Goal: Task Accomplishment & Management: Complete application form

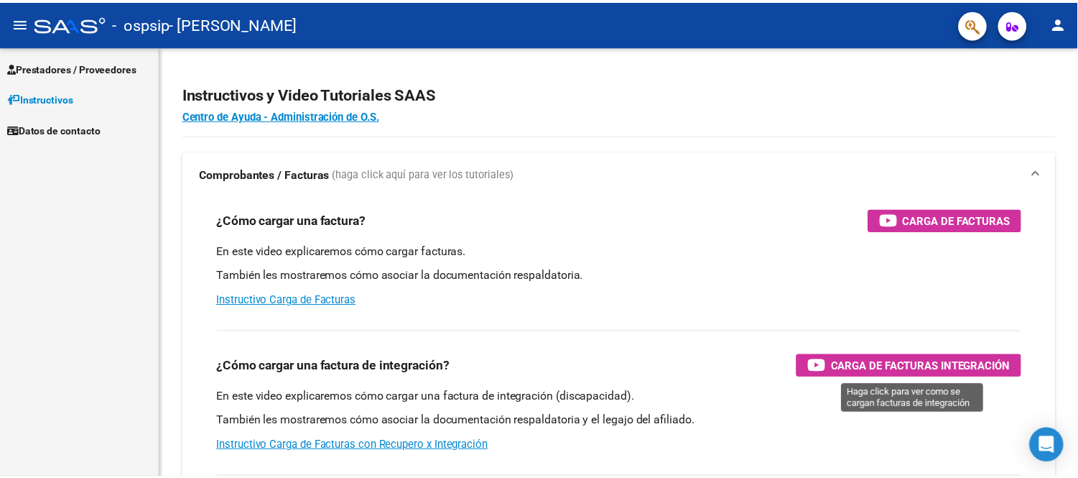
scroll to position [10091, 0]
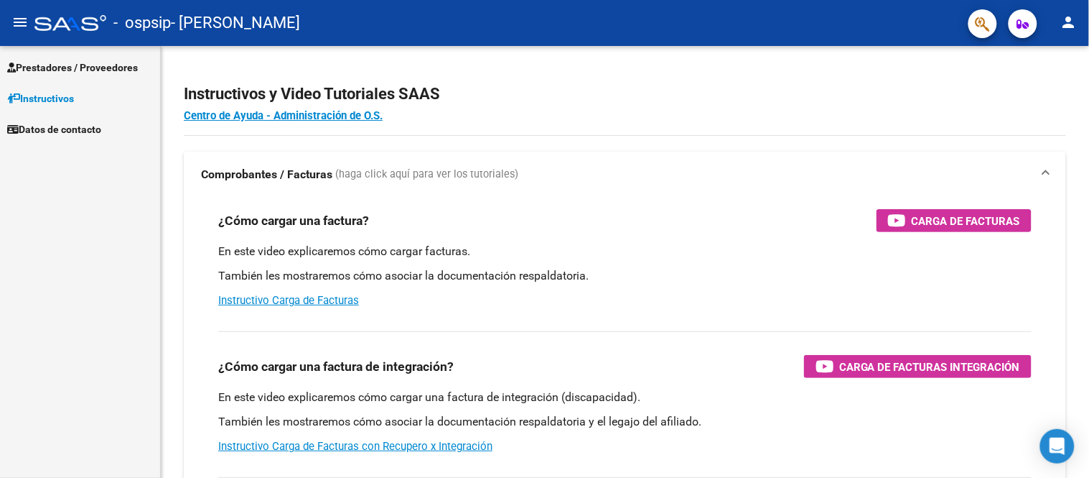
click at [68, 62] on span "Prestadores / Proveedores" at bounding box center [72, 68] width 131 height 16
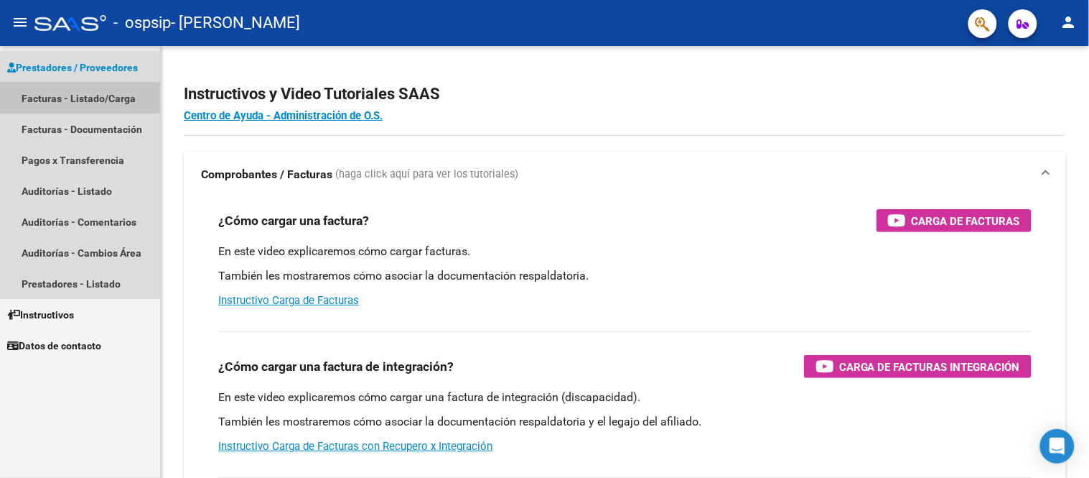
click at [77, 90] on link "Facturas - Listado/Carga" at bounding box center [80, 98] width 160 height 31
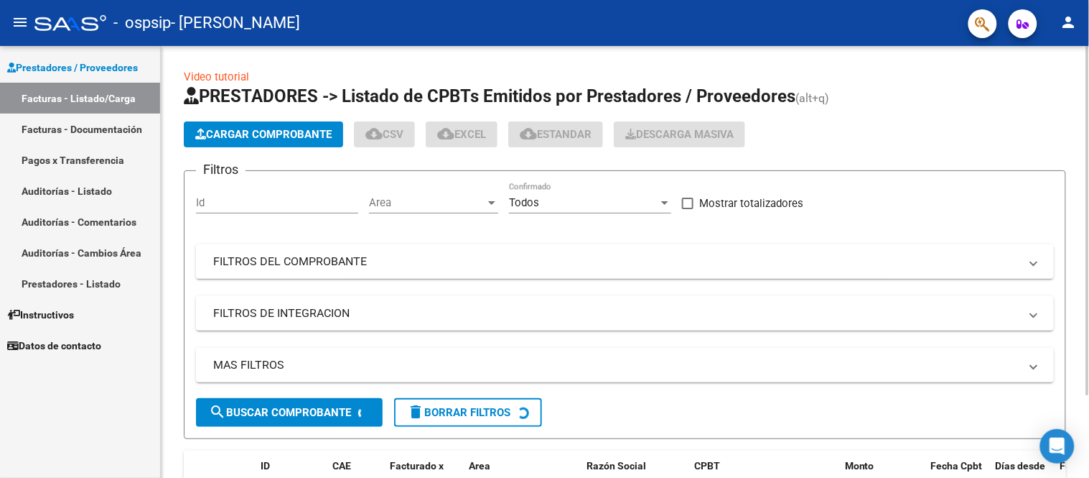
click at [286, 136] on span "Cargar Comprobante" at bounding box center [263, 134] width 136 height 13
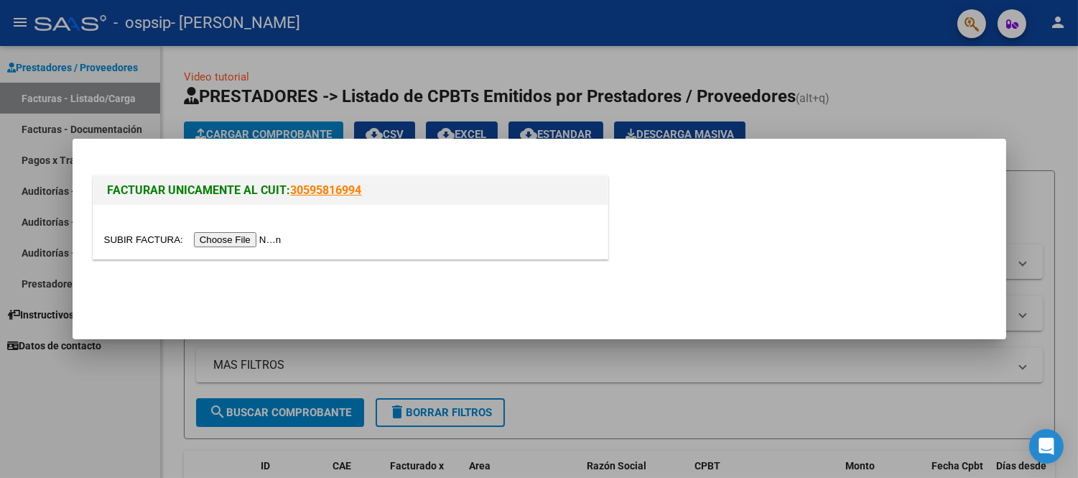
click at [232, 241] on input "file" at bounding box center [195, 239] width 182 height 15
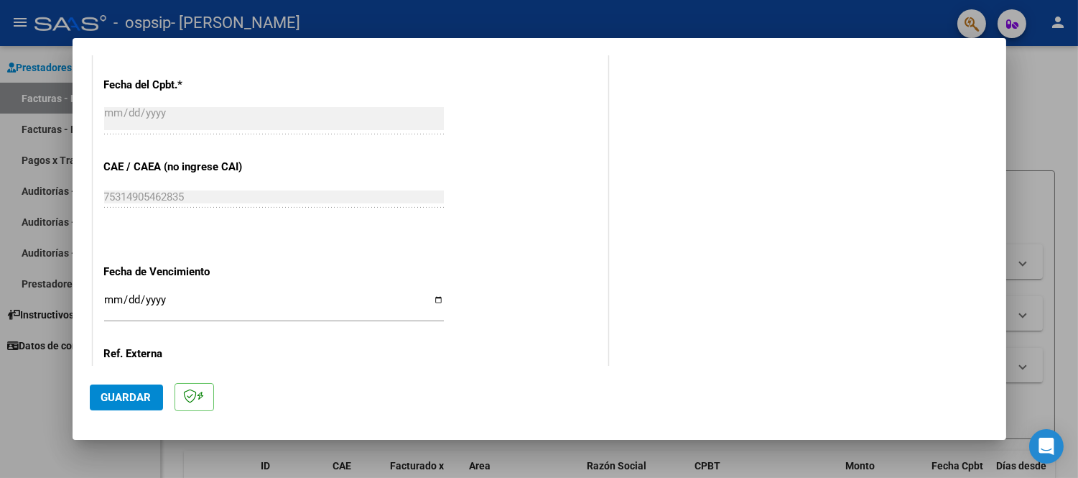
scroll to position [878, 0]
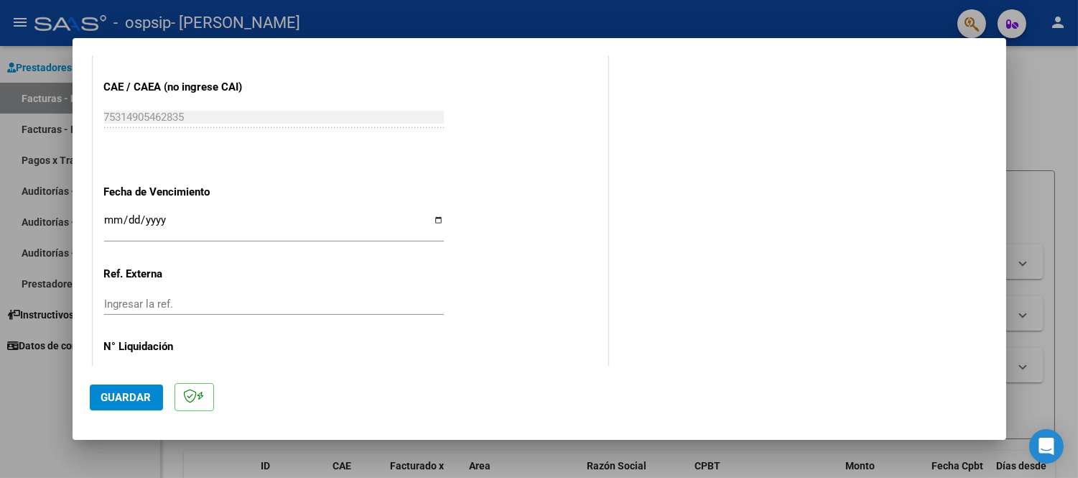
click at [432, 220] on input "Ingresar la fecha" at bounding box center [274, 225] width 340 height 23
type input "[DATE]"
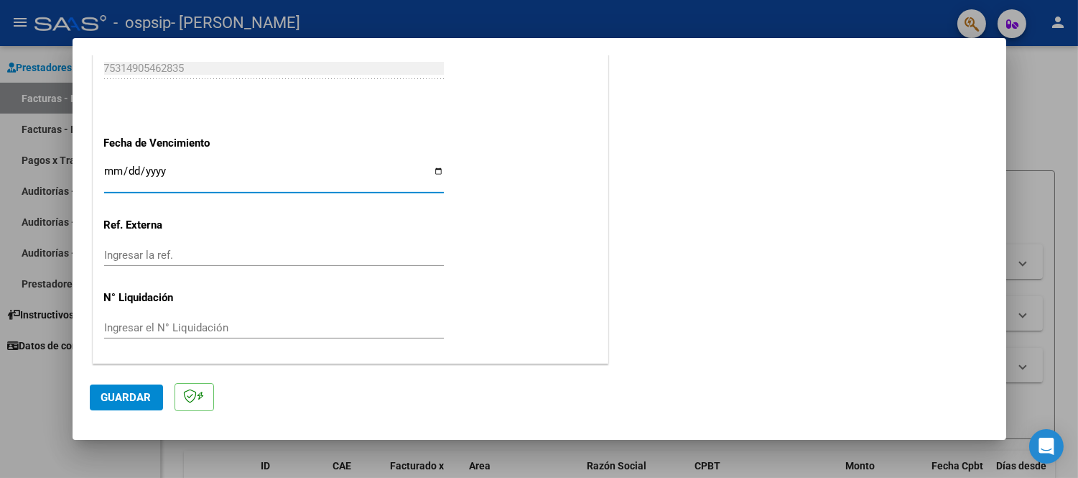
click at [124, 399] on span "Guardar" at bounding box center [126, 397] width 50 height 13
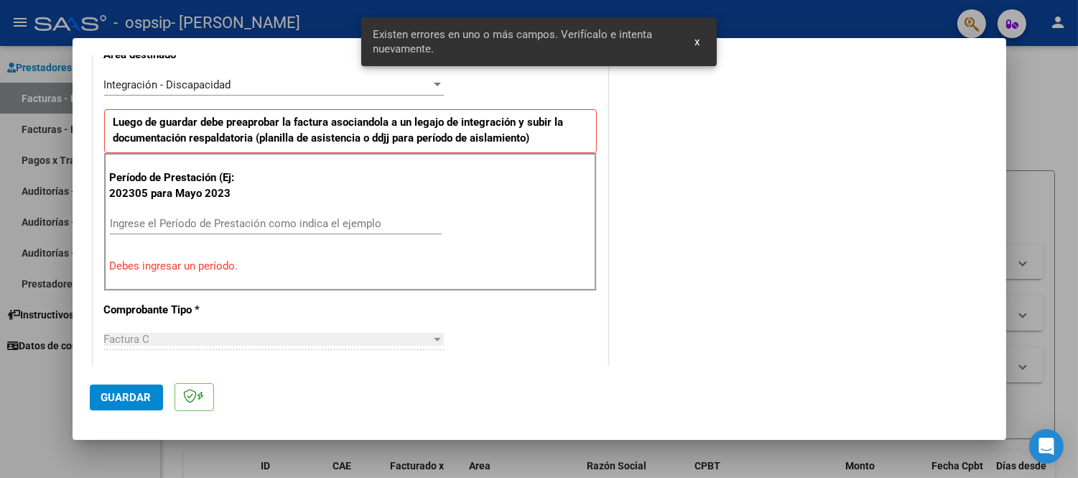
scroll to position [317, 0]
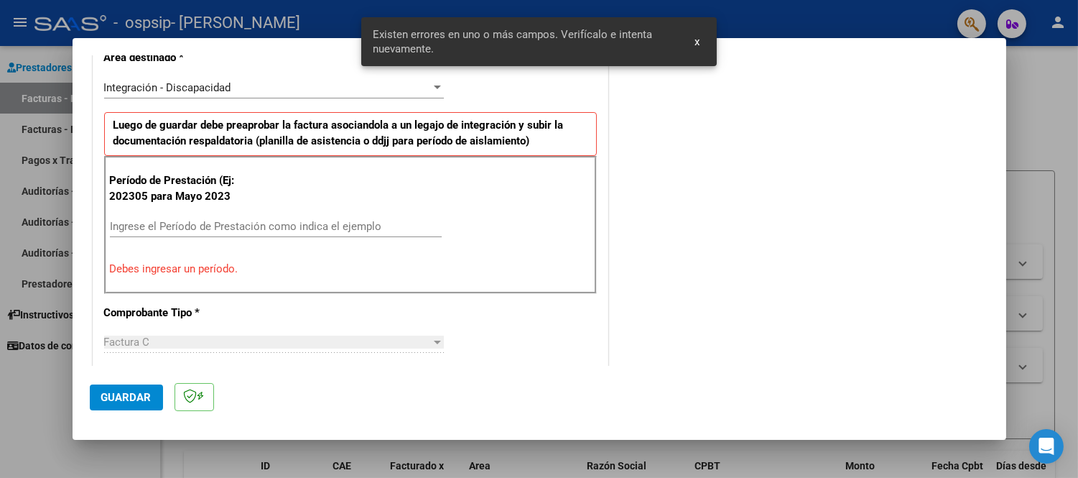
click at [245, 228] on input "Ingrese el Período de Prestación como indica el ejemplo" at bounding box center [276, 226] width 332 height 13
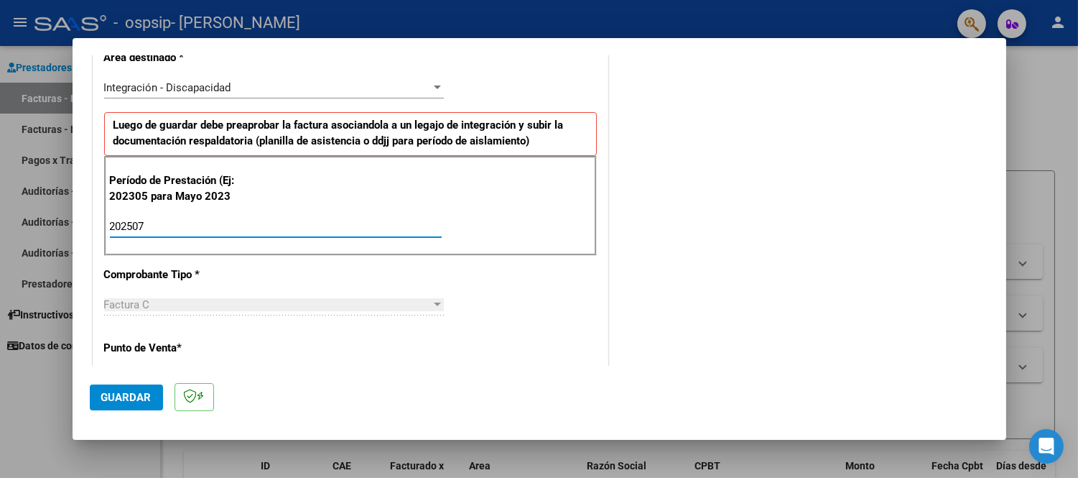
type input "202507"
click at [119, 398] on span "Guardar" at bounding box center [126, 397] width 50 height 13
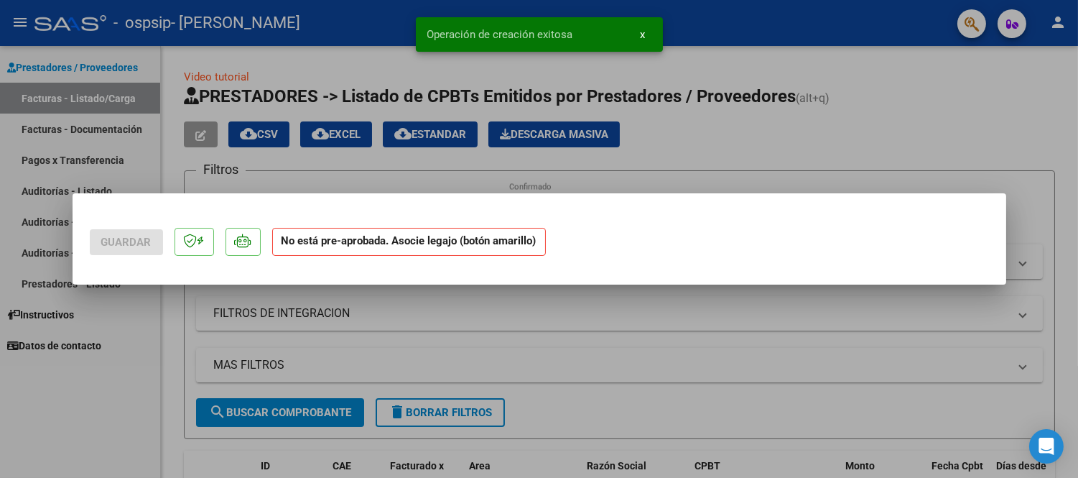
scroll to position [0, 0]
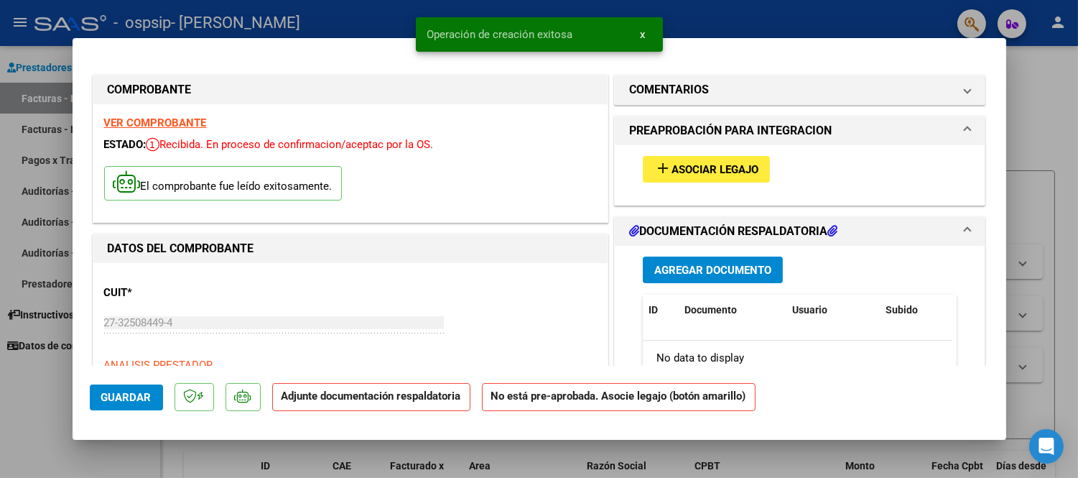
click at [713, 169] on span "Asociar Legajo" at bounding box center [714, 169] width 87 height 13
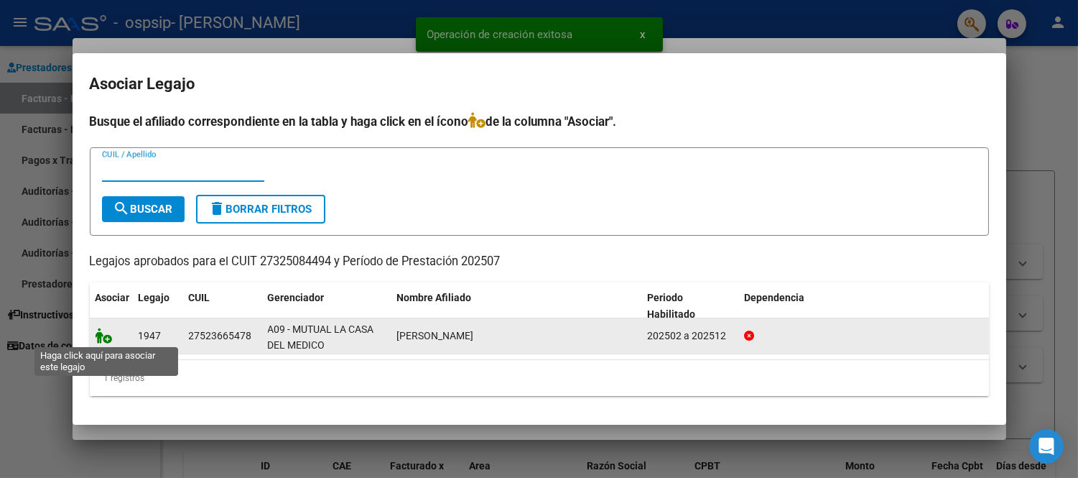
click at [103, 334] on icon at bounding box center [104, 335] width 17 height 16
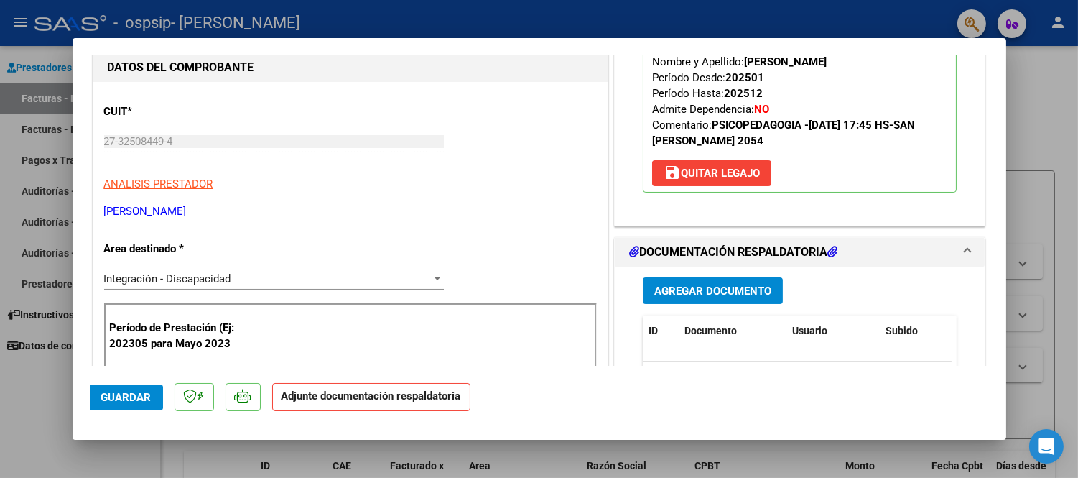
scroll to position [239, 0]
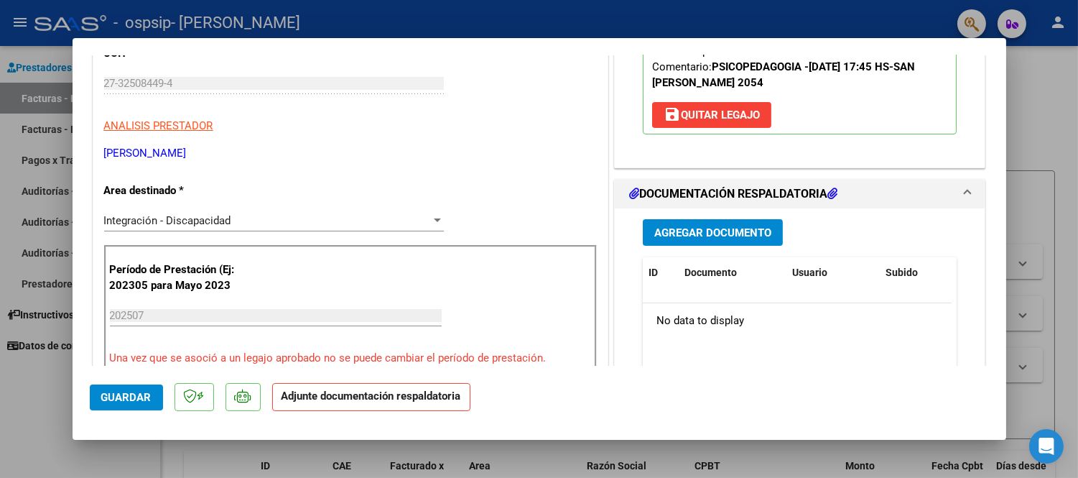
click at [718, 228] on span "Agregar Documento" at bounding box center [712, 232] width 117 height 13
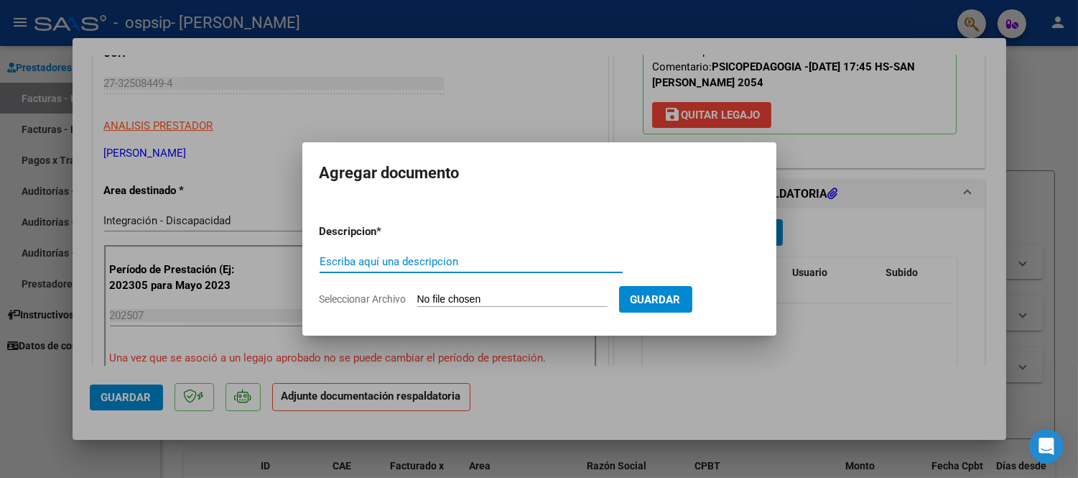
click at [426, 264] on input "Escriba aquí una descripcion" at bounding box center [471, 261] width 303 height 13
click at [433, 299] on input "Seleccionar Archivo" at bounding box center [512, 300] width 190 height 14
type input "C:\fakepath\Asist.[DATE]- [PERSON_NAME].pdf"
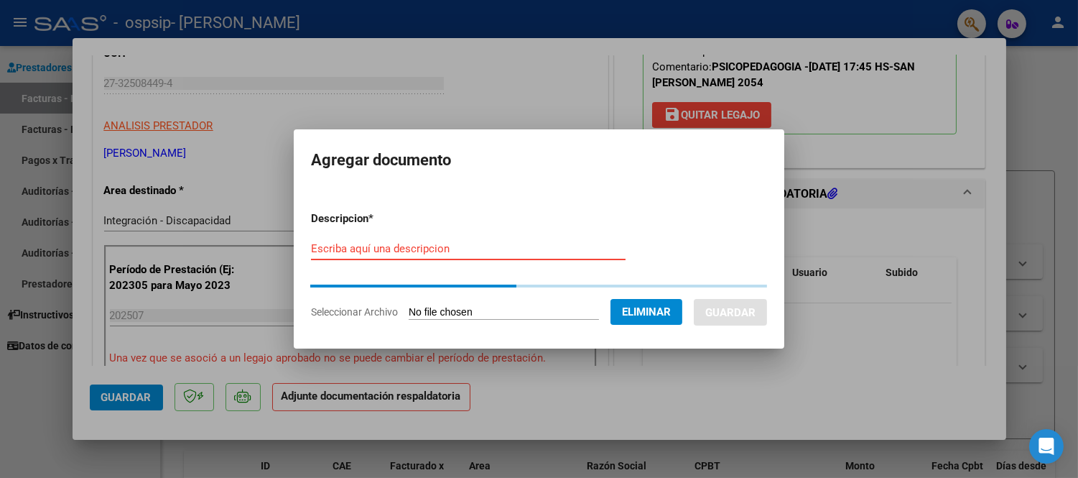
click at [457, 253] on input "Escriba aquí una descripcion" at bounding box center [468, 248] width 315 height 13
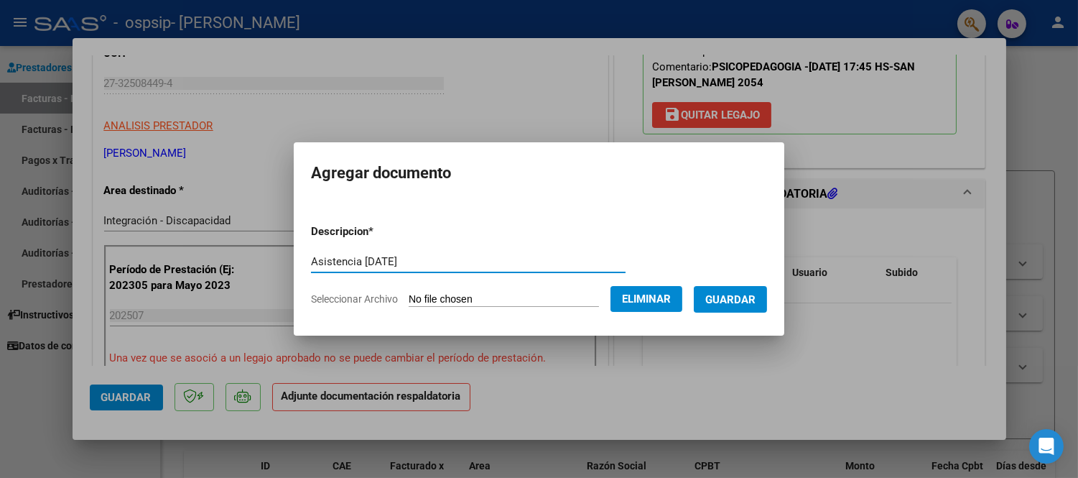
type input "Asistencia [DATE]"
click at [748, 299] on span "Guardar" at bounding box center [730, 299] width 50 height 13
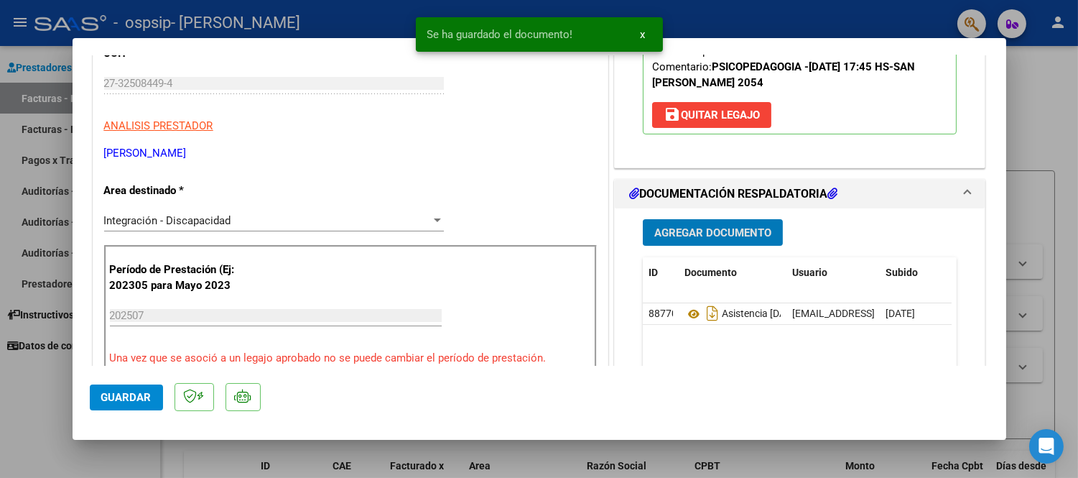
click at [740, 236] on span "Agregar Documento" at bounding box center [712, 232] width 117 height 13
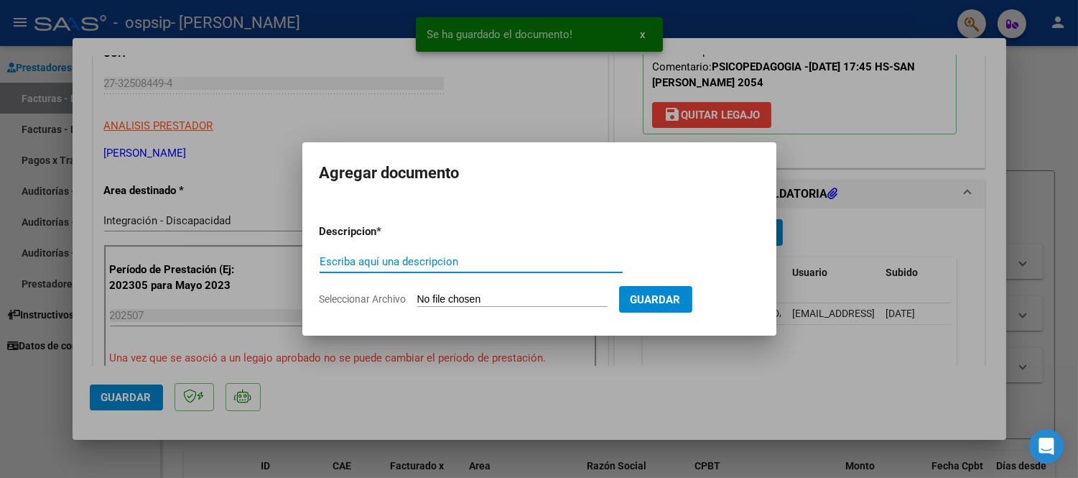
click at [434, 297] on input "Seleccionar Archivo" at bounding box center [512, 300] width 190 height 14
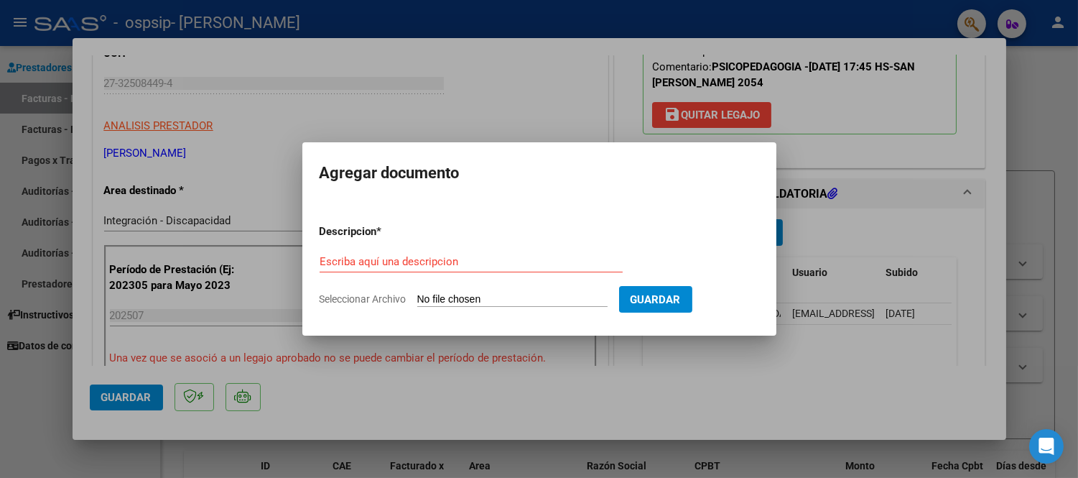
type input "C:\fakepath\Autorización 2025.pdf"
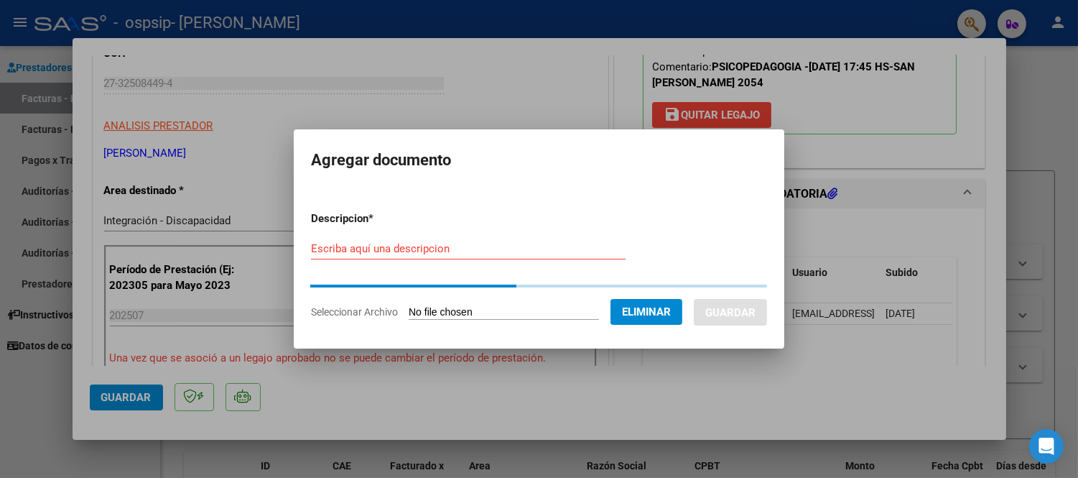
click at [315, 240] on div "Escriba aquí una descripcion" at bounding box center [468, 249] width 315 height 22
click at [334, 251] on input "Escriba aquí una descripcion" at bounding box center [468, 248] width 315 height 13
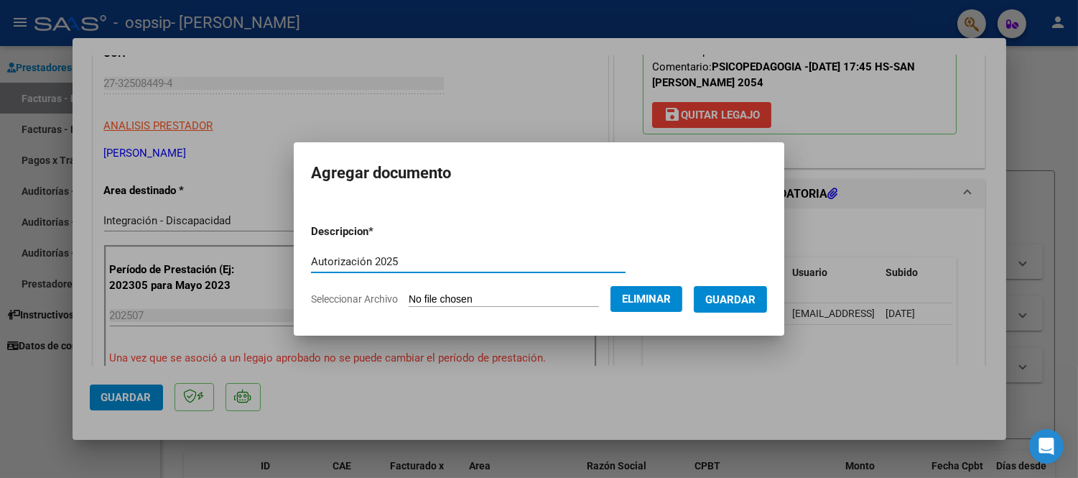
type input "Autorización 2025"
click at [743, 294] on span "Guardar" at bounding box center [730, 299] width 50 height 13
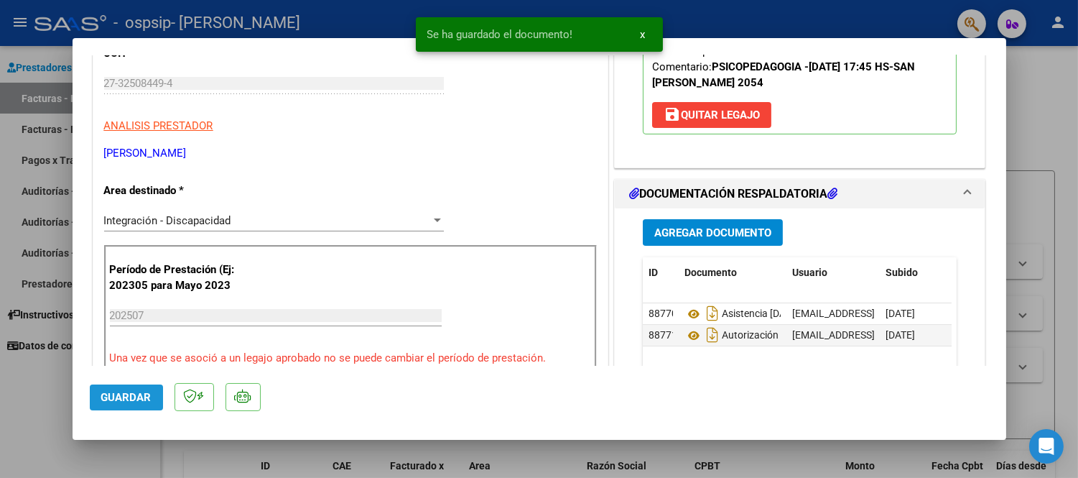
click at [129, 399] on span "Guardar" at bounding box center [126, 397] width 50 height 13
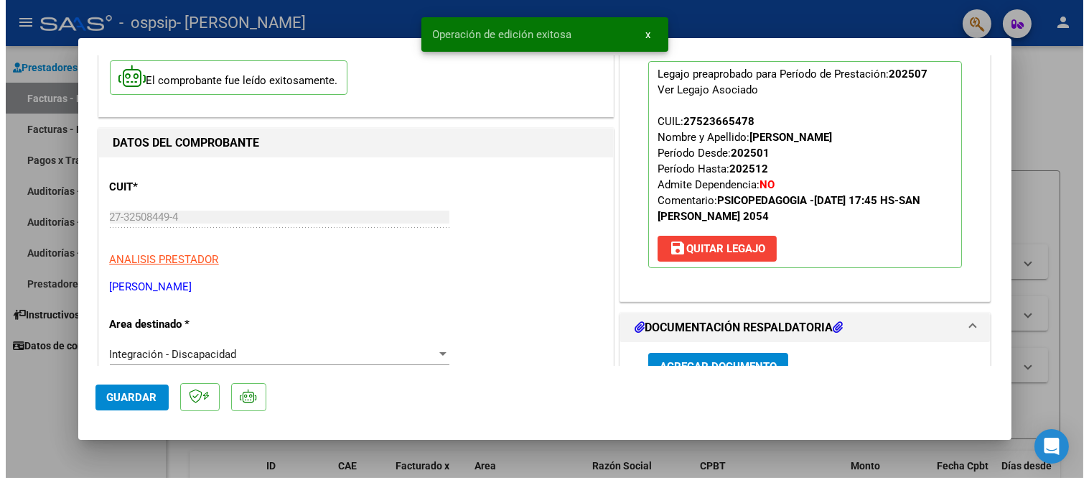
scroll to position [0, 0]
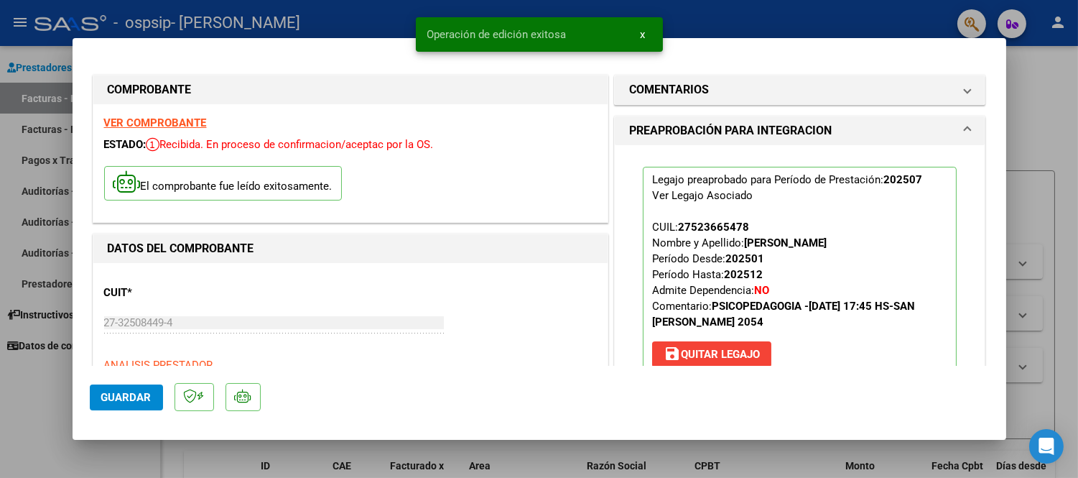
click at [1071, 154] on div at bounding box center [539, 239] width 1078 height 478
type input "$ 0,00"
